Goal: Information Seeking & Learning: Learn about a topic

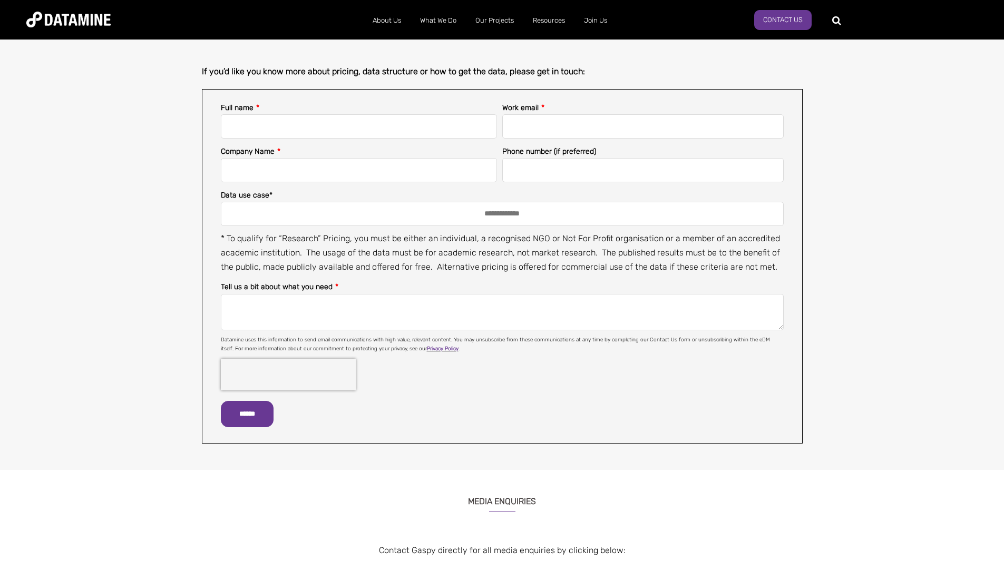
scroll to position [685, 0]
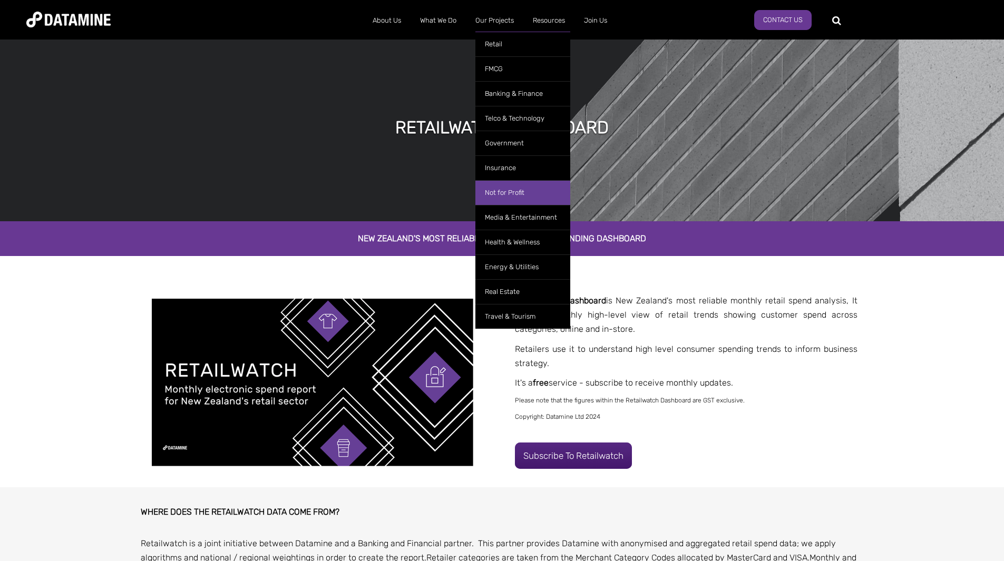
click at [529, 190] on link "Not for Profit" at bounding box center [522, 192] width 95 height 25
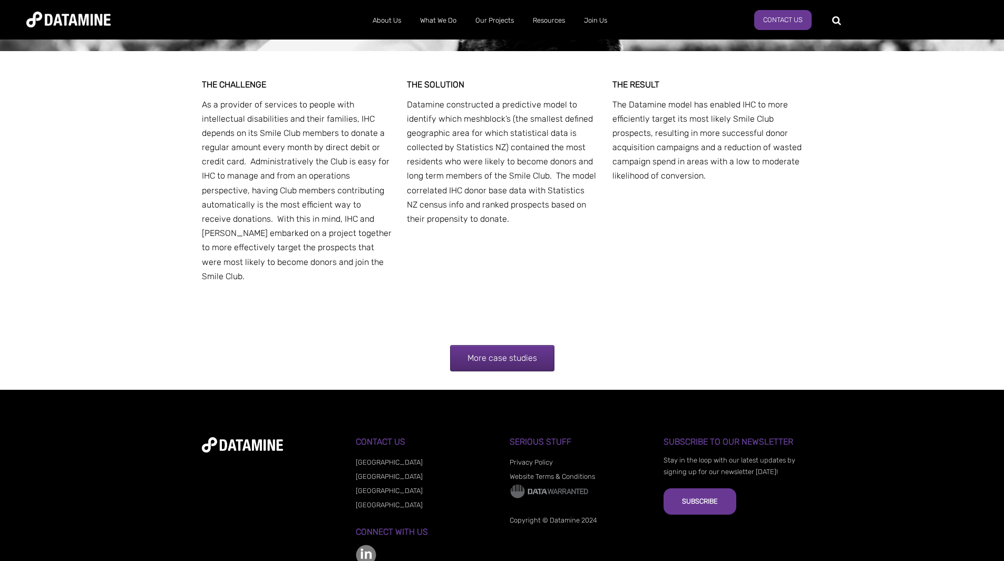
scroll to position [1973, 0]
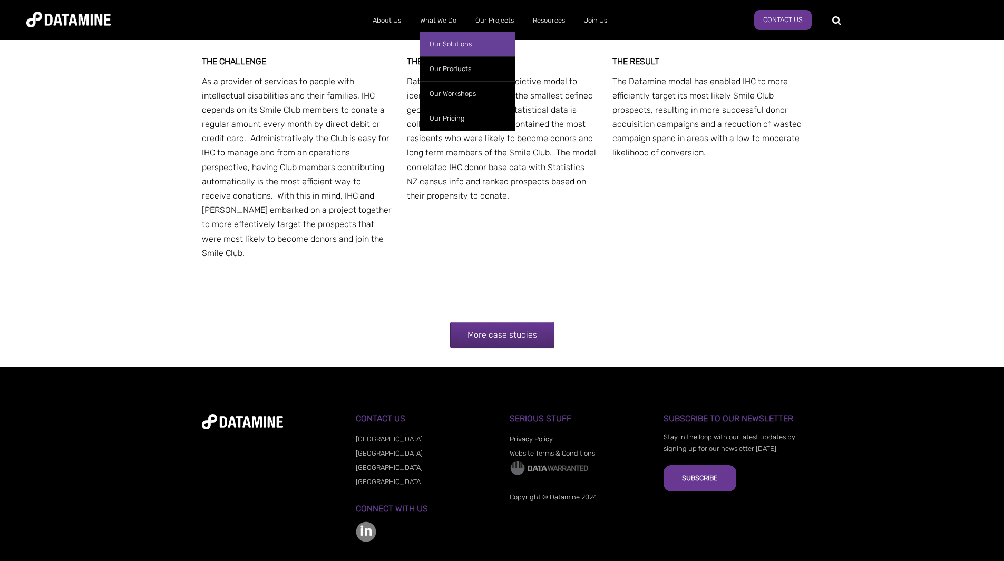
click at [447, 45] on link "Our Solutions" at bounding box center [467, 44] width 95 height 25
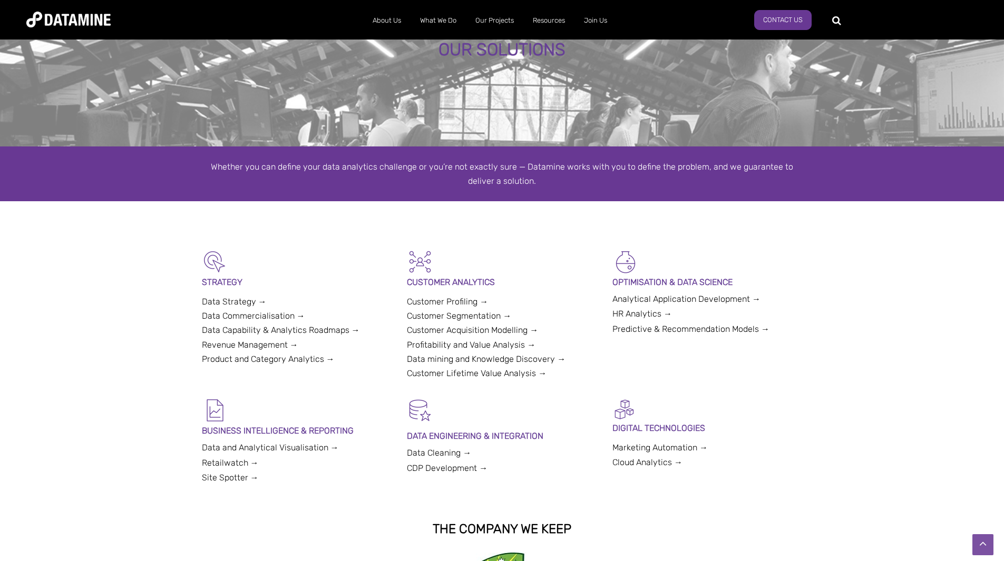
scroll to position [74, 0]
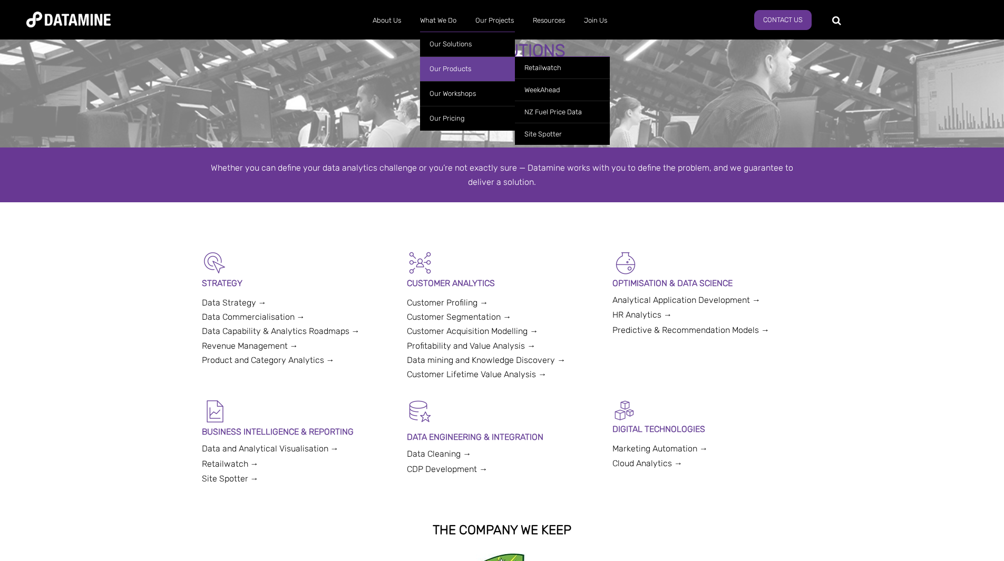
click at [453, 65] on link "Our Products" at bounding box center [467, 68] width 95 height 25
click at [579, 110] on link "NZ Fuel Price Data" at bounding box center [562, 112] width 95 height 22
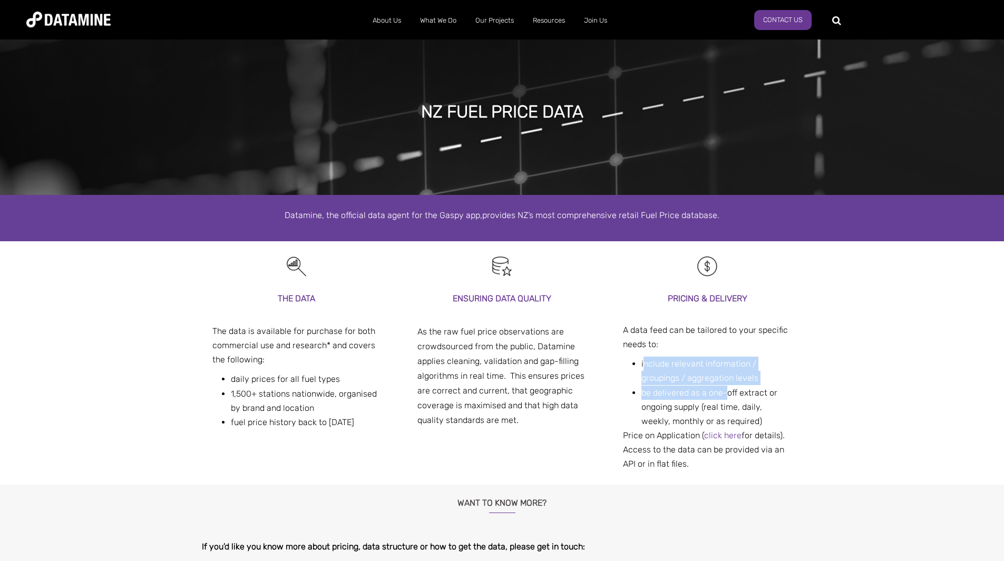
drag, startPoint x: 652, startPoint y: 365, endPoint x: 718, endPoint y: 400, distance: 74.8
click at [723, 396] on ul "include relevant information / groupings / aggregation levels be delivered as a…" at bounding box center [711, 393] width 161 height 72
click at [714, 405] on li "be delivered as a one-off extract or ongoing supply (real time, daily, weekly, …" at bounding box center [716, 407] width 151 height 43
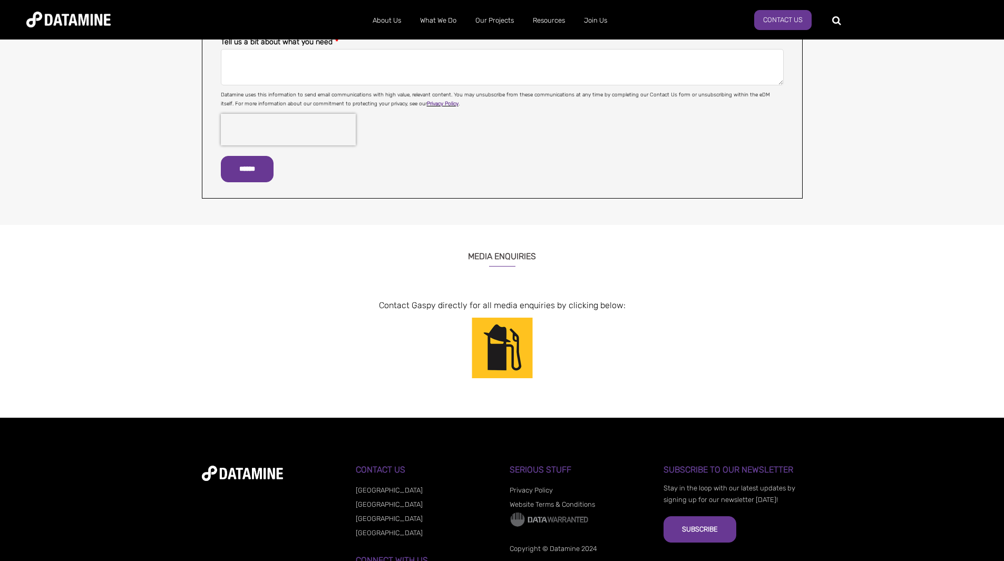
scroll to position [800, 0]
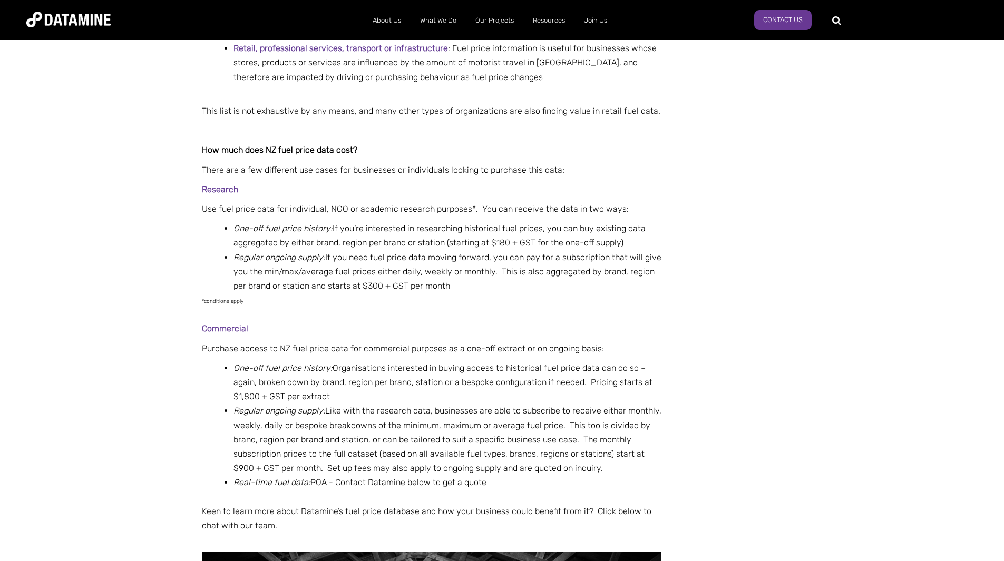
scroll to position [1107, 0]
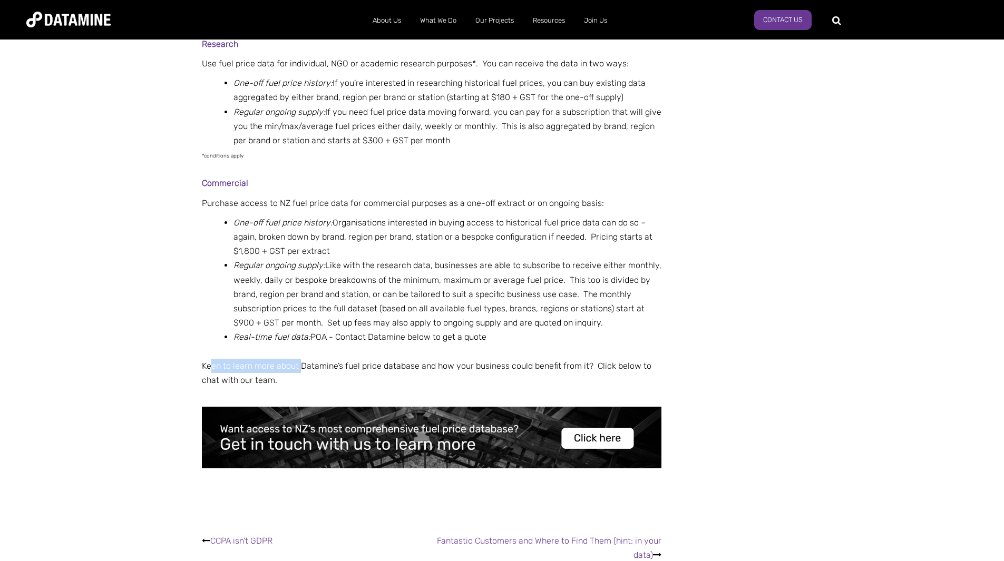
drag, startPoint x: 230, startPoint y: 299, endPoint x: 298, endPoint y: 284, distance: 69.7
click at [299, 359] on p "Keen to learn more about Datamine’s fuel price database and how your business c…" at bounding box center [432, 373] width 460 height 28
click at [298, 359] on p "Keen to learn more about Datamine’s fuel price database and how your business c…" at bounding box center [432, 373] width 460 height 28
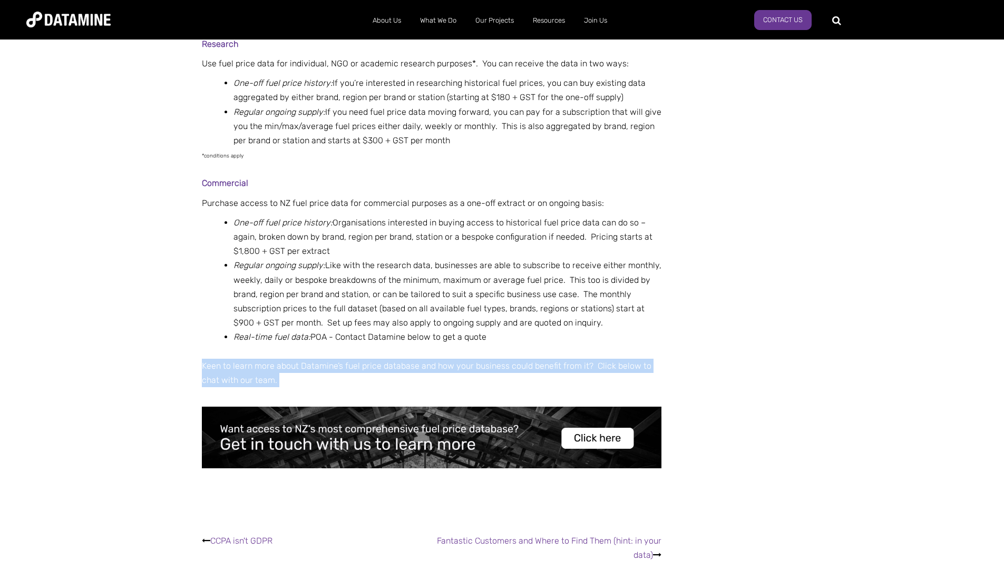
click at [298, 359] on p "Keen to learn more about Datamine’s fuel price database and how your business c…" at bounding box center [432, 373] width 460 height 28
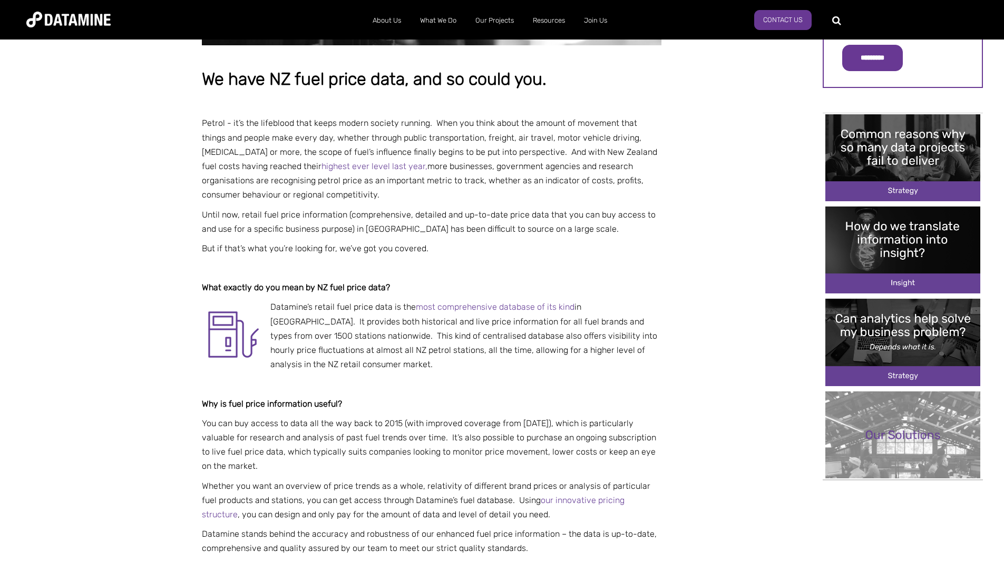
scroll to position [0, 0]
